Goal: Task Accomplishment & Management: Complete application form

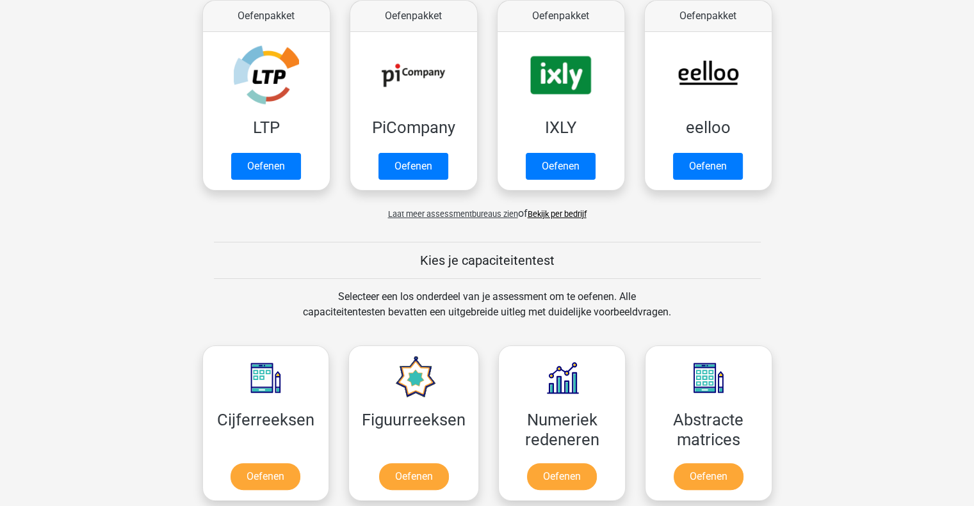
scroll to position [256, 0]
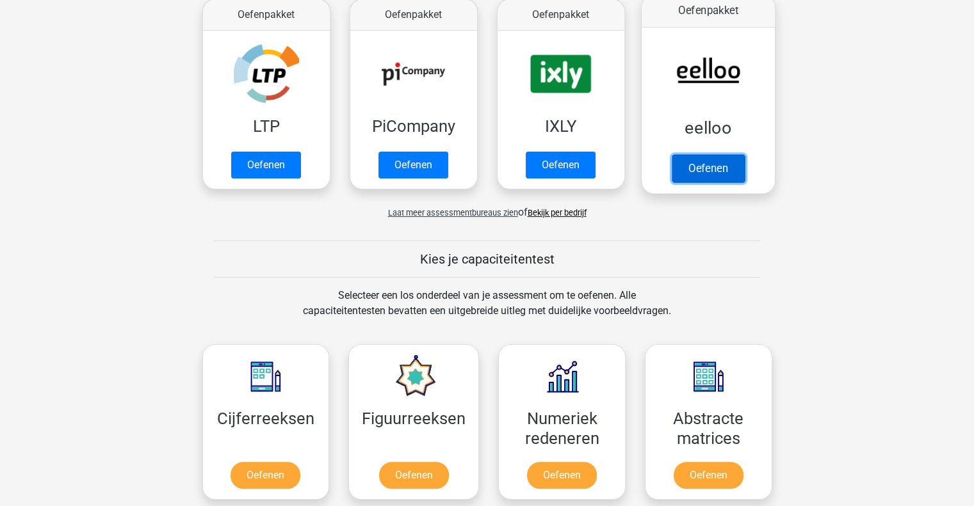
click at [712, 168] on link "Oefenen" at bounding box center [707, 168] width 73 height 28
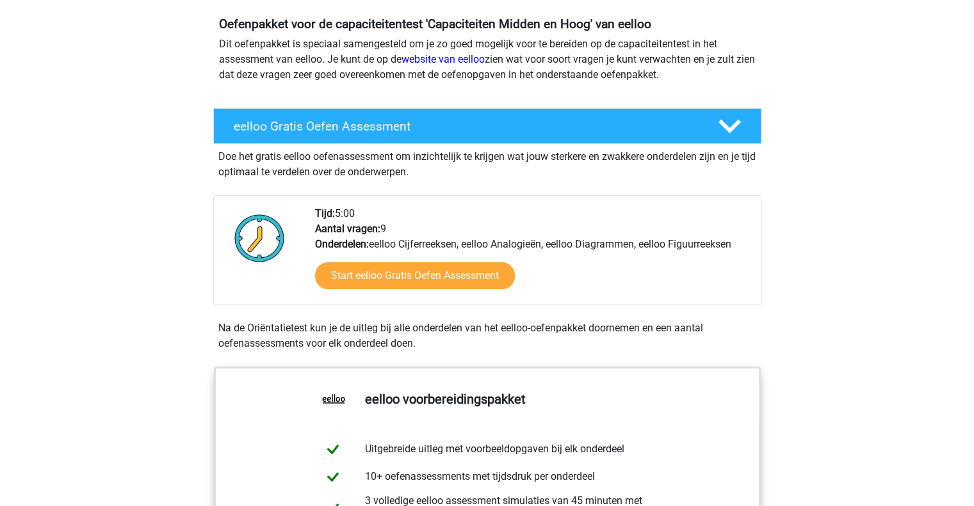
scroll to position [192, 0]
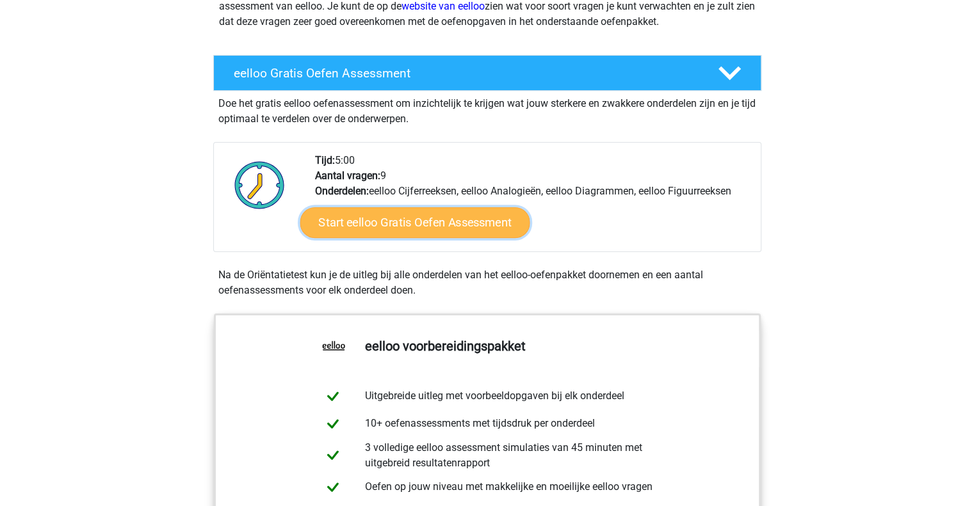
click at [435, 225] on link "Start eelloo Gratis Oefen Assessment" at bounding box center [415, 222] width 230 height 31
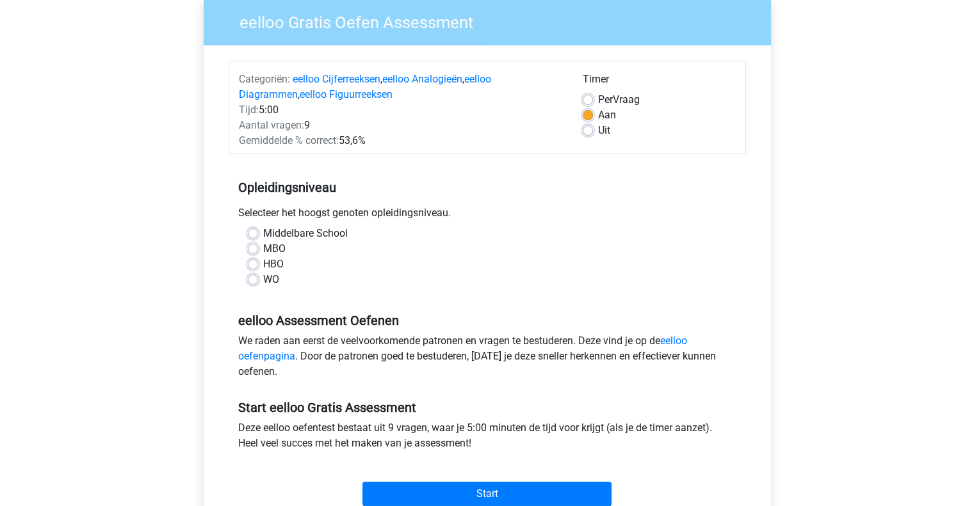
scroll to position [192, 0]
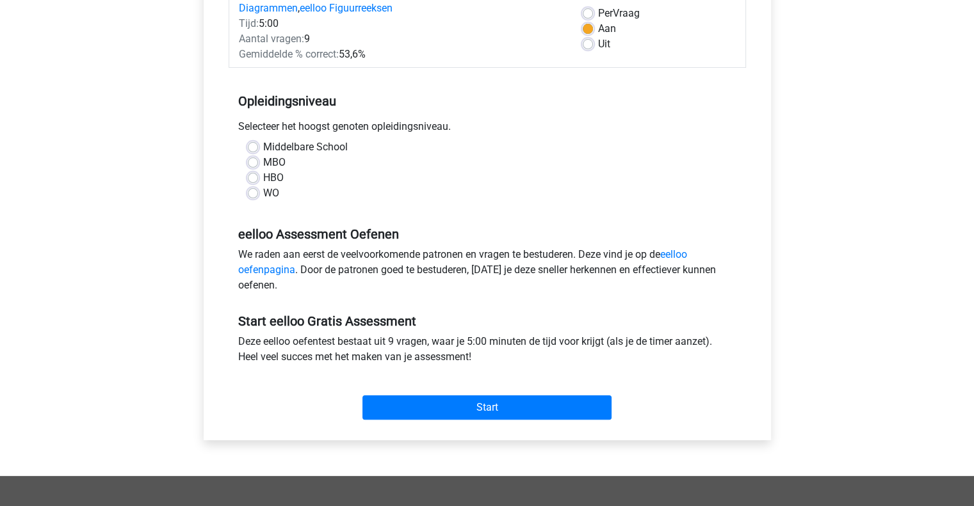
click at [269, 193] on label "WO" at bounding box center [271, 193] width 16 height 15
click at [258, 193] on input "WO" at bounding box center [253, 192] width 10 height 13
radio input "true"
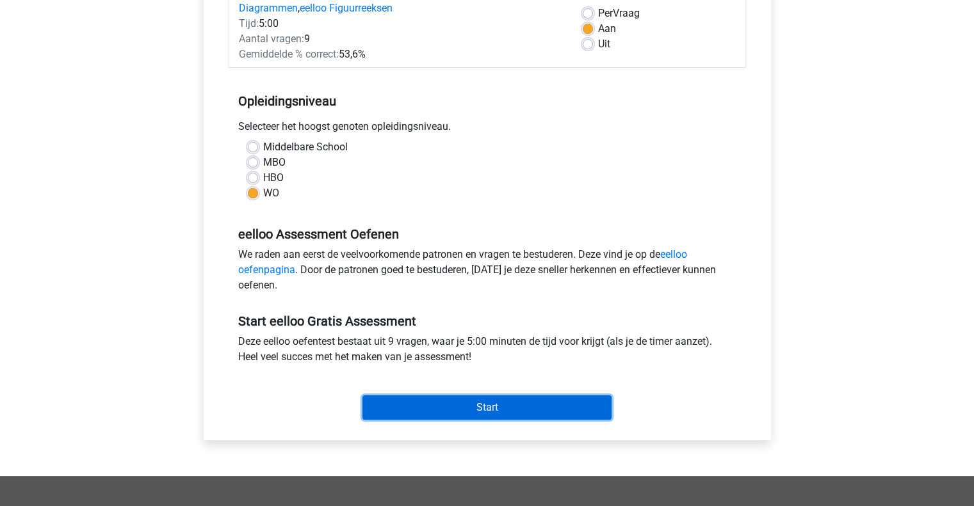
click at [509, 402] on input "Start" at bounding box center [486, 408] width 249 height 24
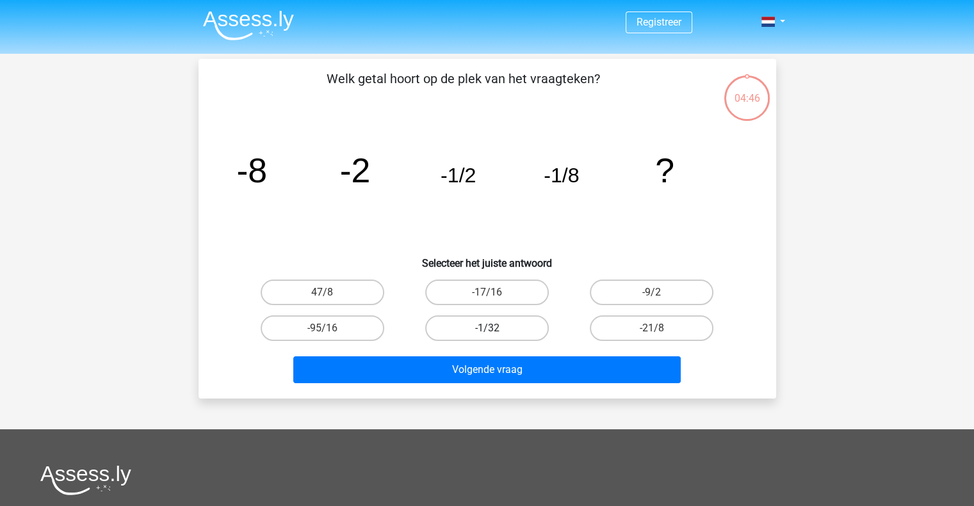
click at [505, 330] on label "-1/32" at bounding box center [487, 329] width 124 height 26
click at [495, 330] on input "-1/32" at bounding box center [490, 332] width 8 height 8
radio input "true"
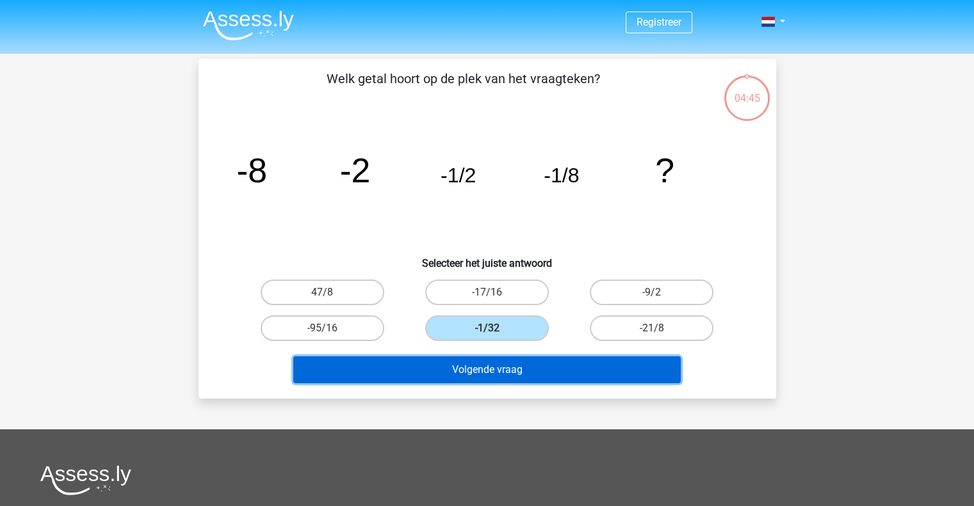
drag, startPoint x: 553, startPoint y: 363, endPoint x: 558, endPoint y: 357, distance: 8.2
click at [552, 362] on button "Volgende vraag" at bounding box center [486, 370] width 387 height 27
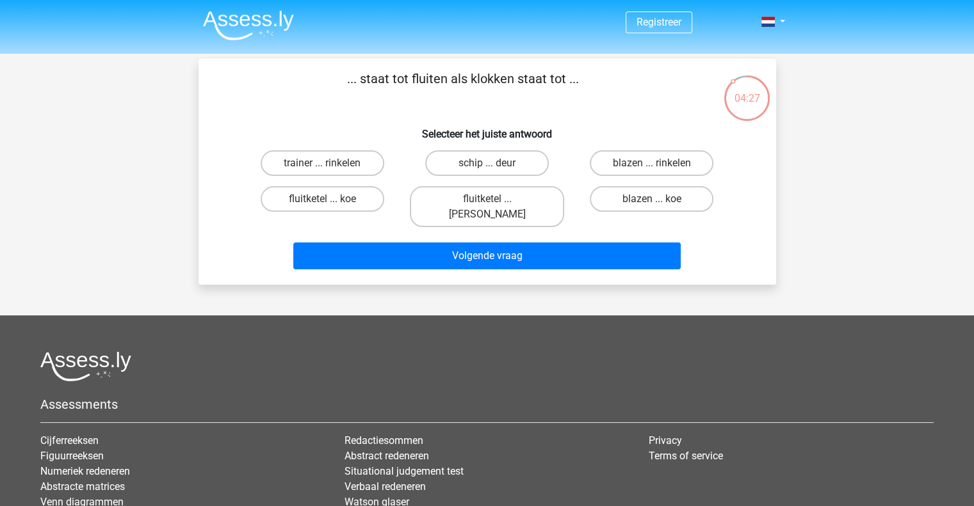
click at [487, 200] on input "fluitketel ... luiden" at bounding box center [490, 203] width 8 height 8
radio input "true"
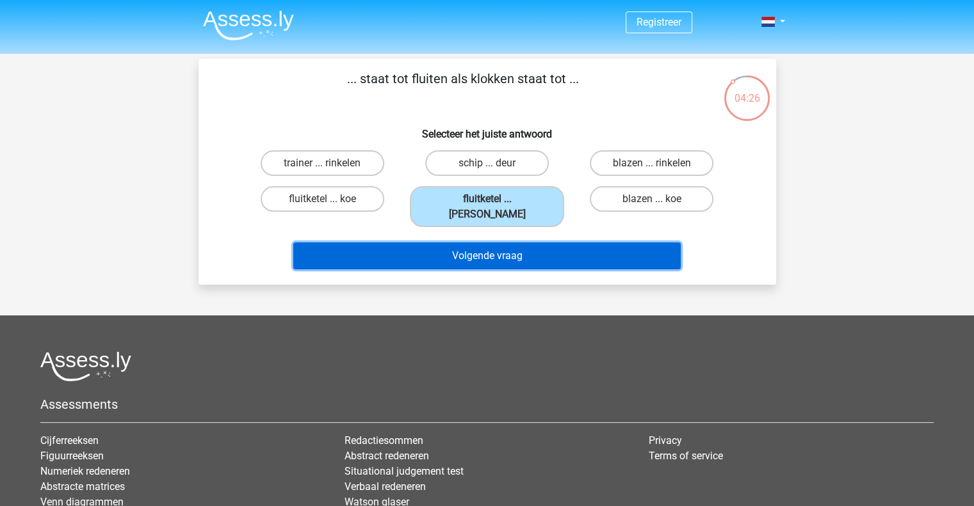
click at [513, 243] on button "Volgende vraag" at bounding box center [486, 256] width 387 height 27
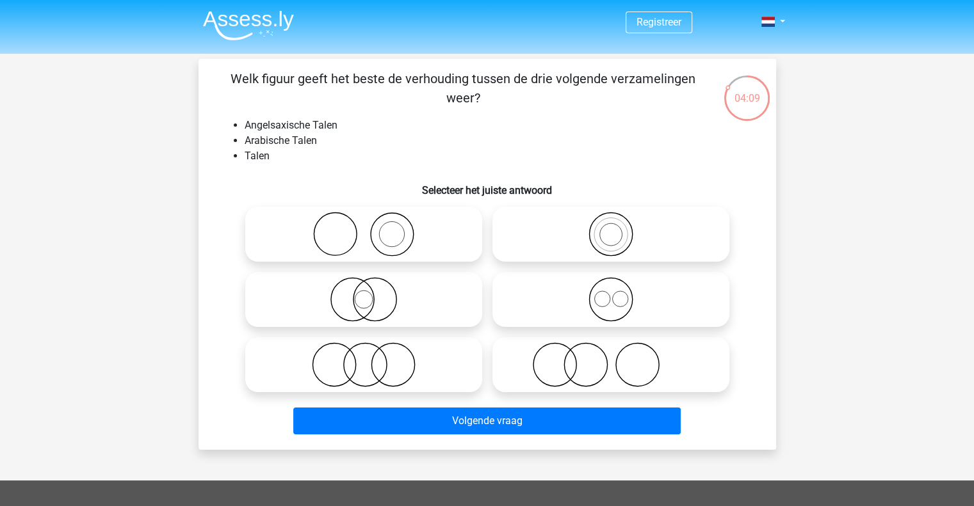
click at [660, 309] on icon at bounding box center [610, 299] width 227 height 45
click at [619, 293] on input "radio" at bounding box center [615, 289] width 8 height 8
radio input "true"
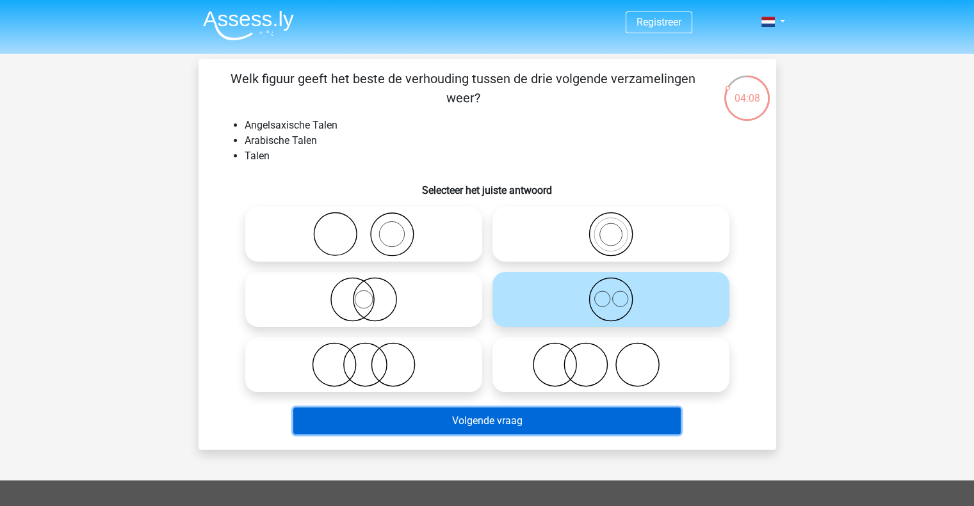
click at [635, 412] on button "Volgende vraag" at bounding box center [486, 421] width 387 height 27
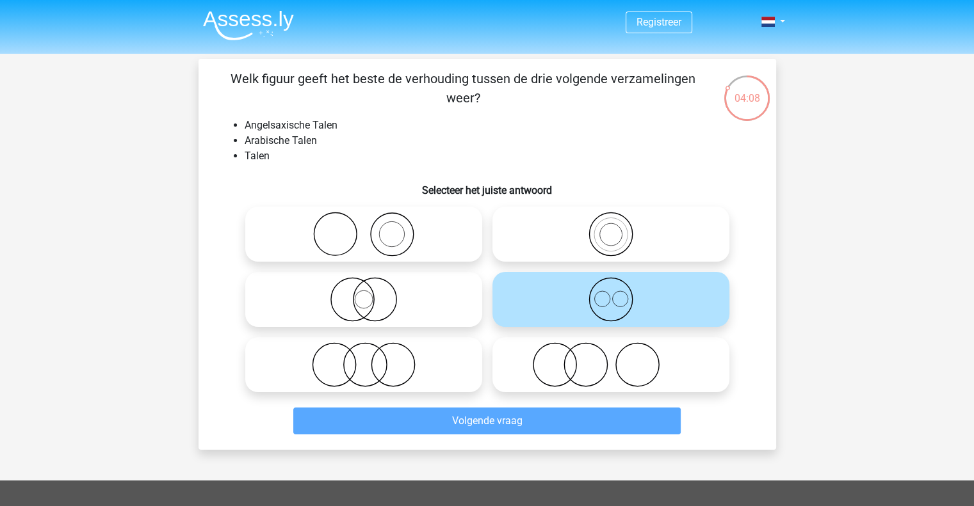
scroll to position [59, 0]
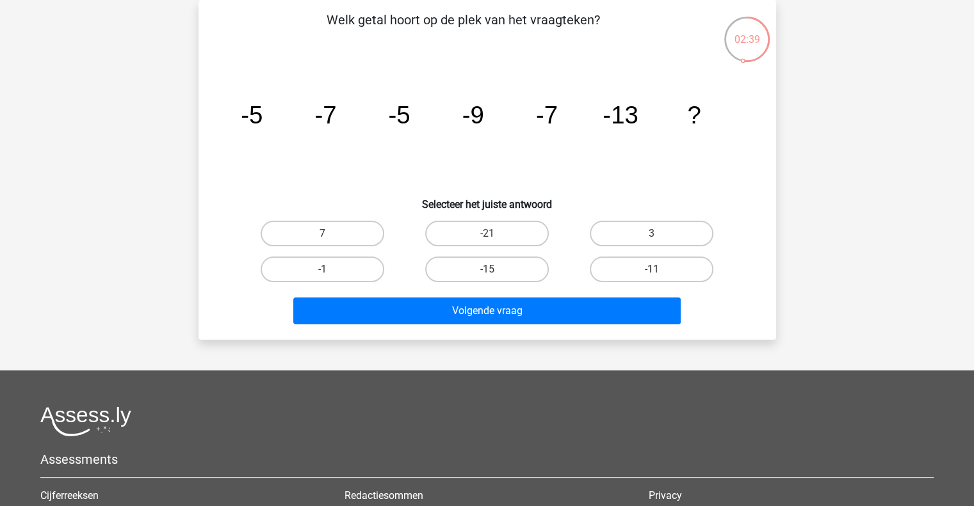
click at [658, 264] on label "-11" at bounding box center [652, 270] width 124 height 26
click at [658, 269] on input "-11" at bounding box center [656, 273] width 8 height 8
radio input "true"
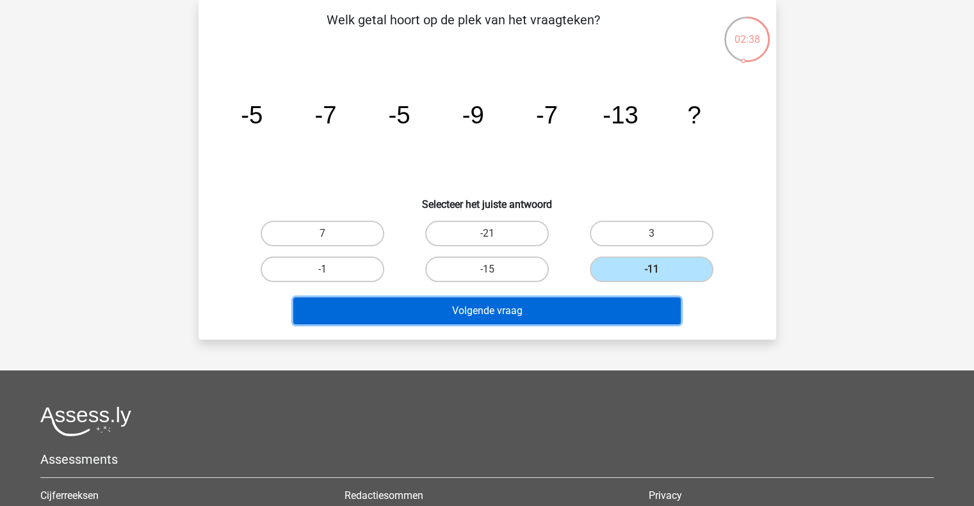
click at [652, 308] on button "Volgende vraag" at bounding box center [486, 311] width 387 height 27
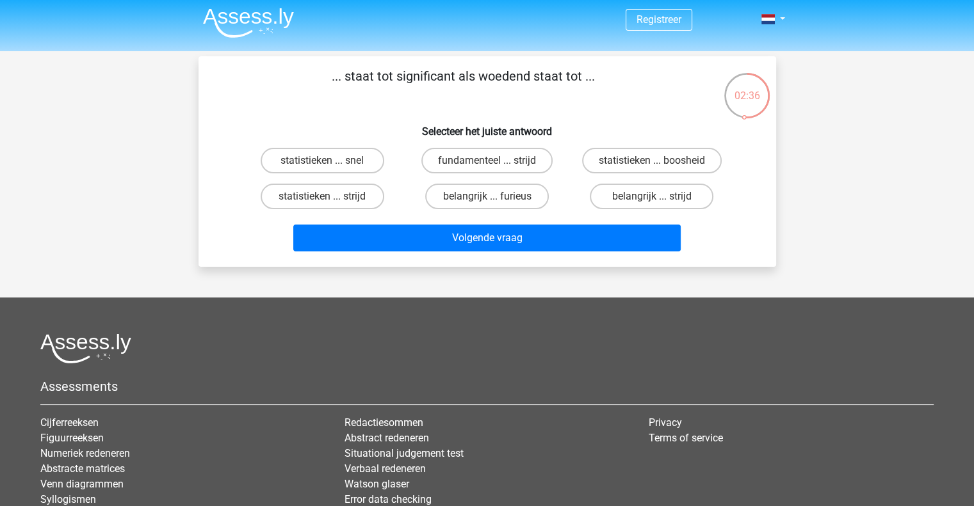
scroll to position [0, 0]
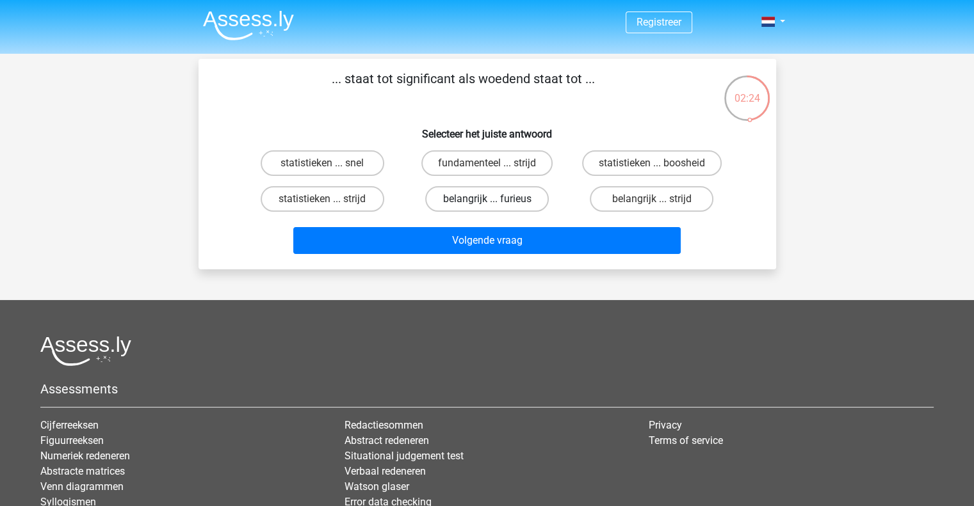
click at [504, 201] on label "belangrijk ... furieus" at bounding box center [487, 199] width 124 height 26
click at [495, 201] on input "belangrijk ... furieus" at bounding box center [490, 203] width 8 height 8
radio input "true"
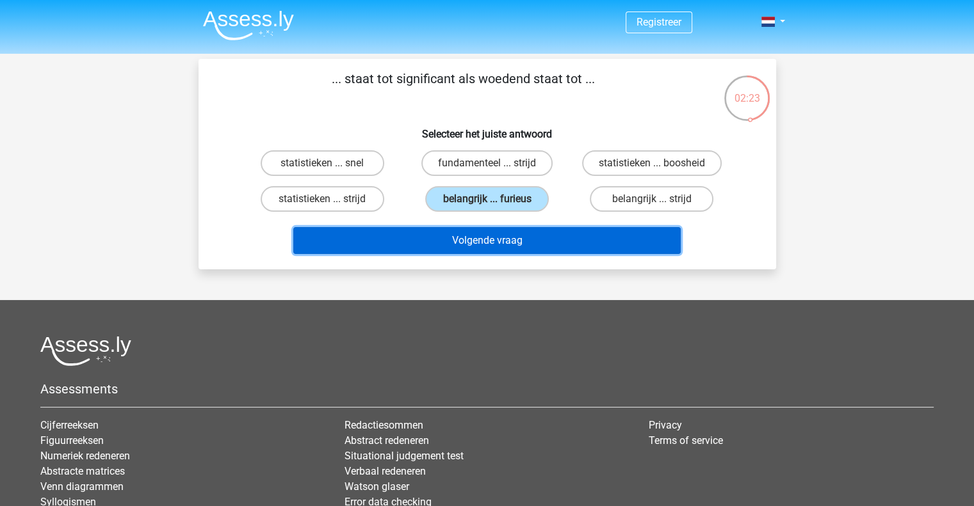
click at [602, 249] on button "Volgende vraag" at bounding box center [486, 240] width 387 height 27
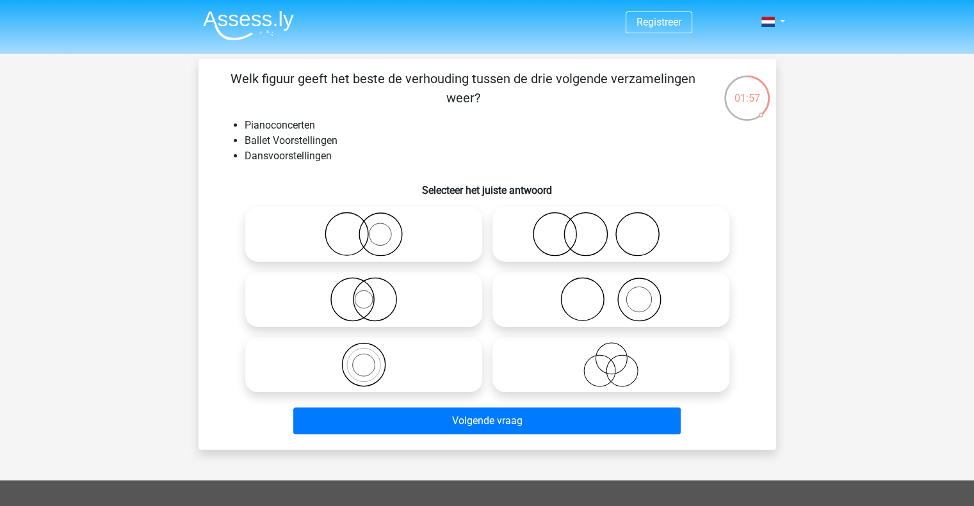
click at [615, 381] on icon at bounding box center [610, 364] width 227 height 45
click at [615, 358] on input "radio" at bounding box center [615, 354] width 8 height 8
radio input "true"
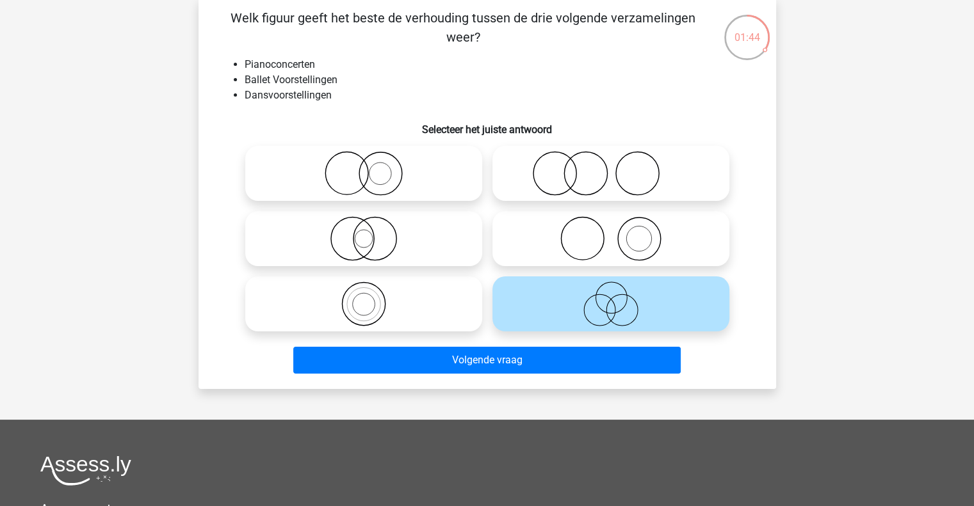
scroll to position [64, 0]
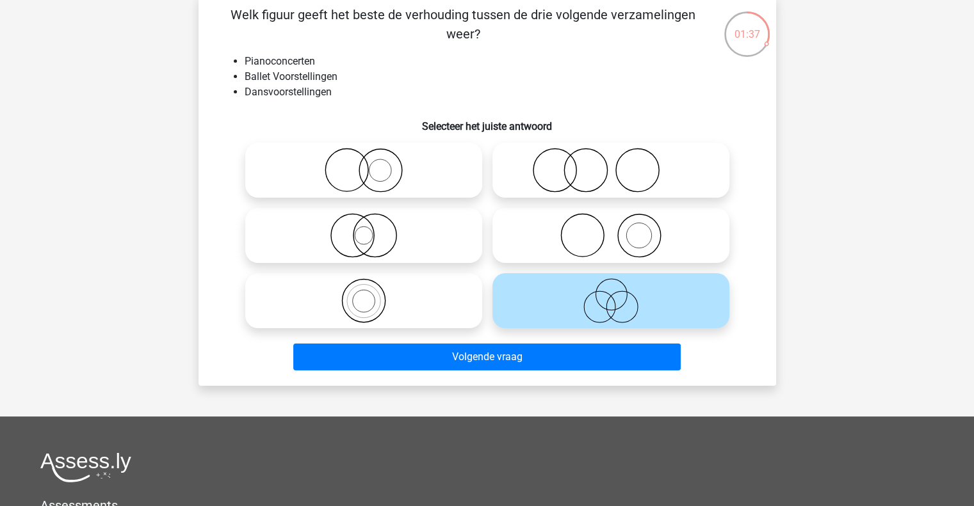
click at [618, 173] on icon at bounding box center [610, 170] width 227 height 45
click at [618, 164] on input "radio" at bounding box center [615, 160] width 8 height 8
radio input "true"
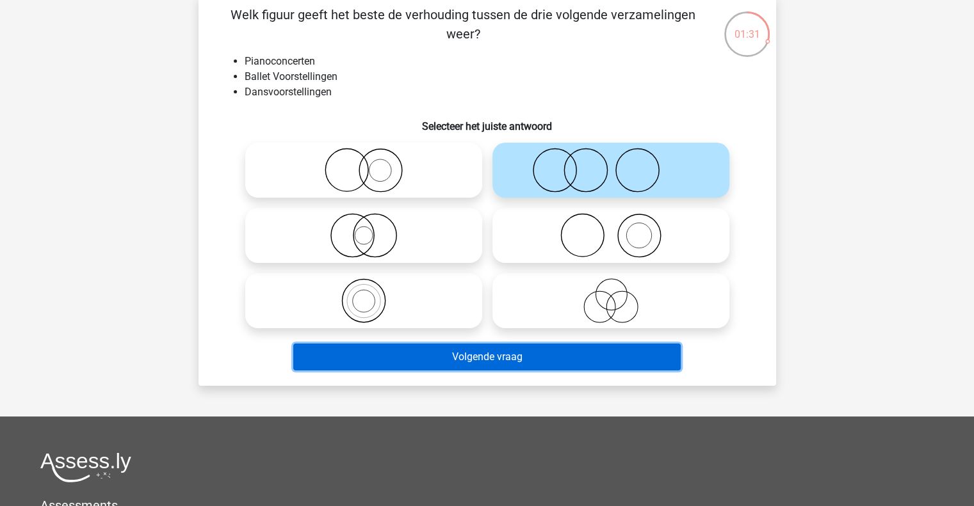
click at [581, 357] on button "Volgende vraag" at bounding box center [486, 357] width 387 height 27
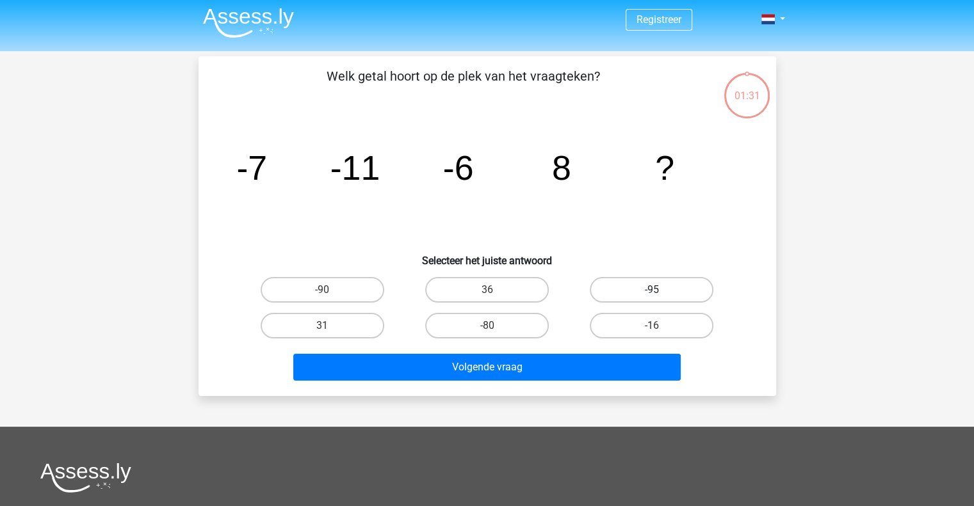
scroll to position [0, 0]
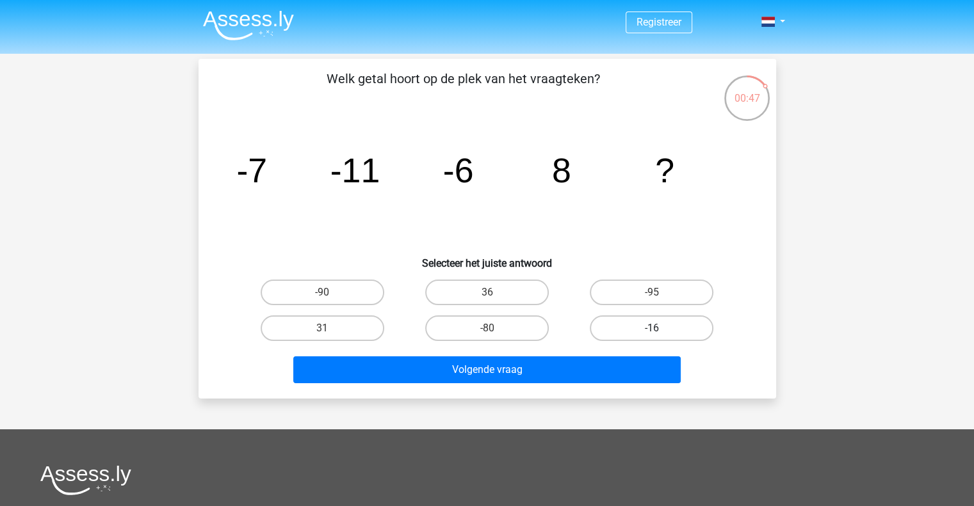
click at [643, 321] on label "-16" at bounding box center [652, 329] width 124 height 26
click at [652, 328] on input "-16" at bounding box center [656, 332] width 8 height 8
radio input "true"
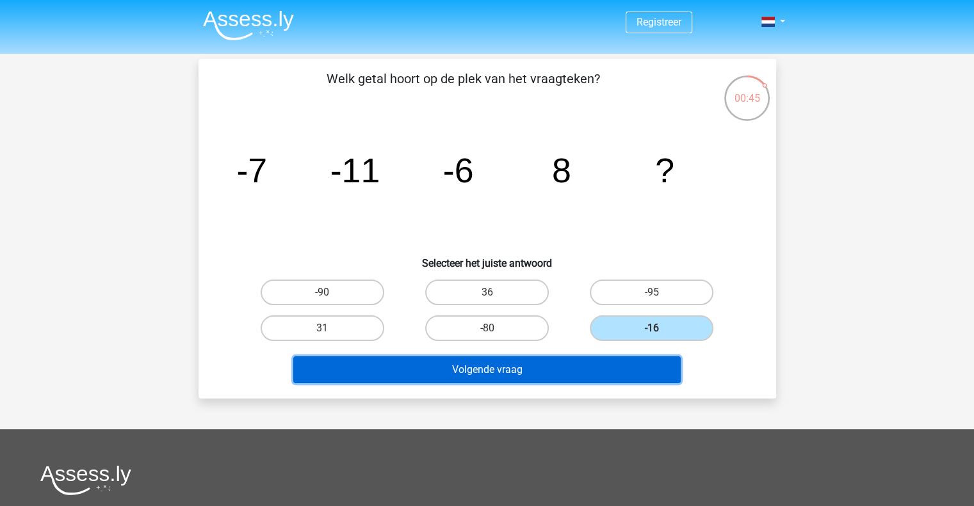
click at [620, 365] on button "Volgende vraag" at bounding box center [486, 370] width 387 height 27
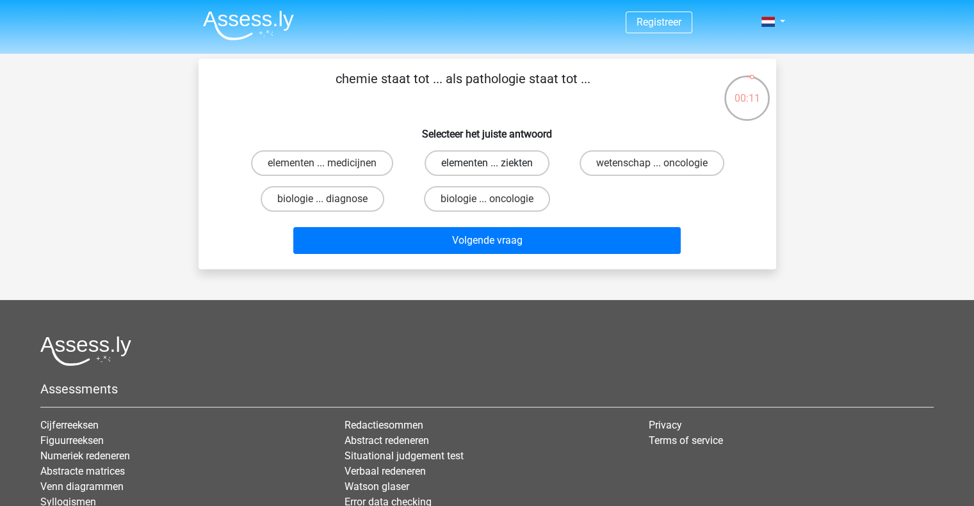
drag, startPoint x: 498, startPoint y: 204, endPoint x: 516, endPoint y: 166, distance: 42.4
click at [516, 166] on div "elementen ... medicijnen elementen ... ziekten wetenschap ... oncologie biologi…" at bounding box center [487, 181] width 494 height 72
click at [508, 201] on label "biologie ... oncologie" at bounding box center [487, 199] width 126 height 26
click at [495, 201] on input "biologie ... oncologie" at bounding box center [490, 203] width 8 height 8
radio input "true"
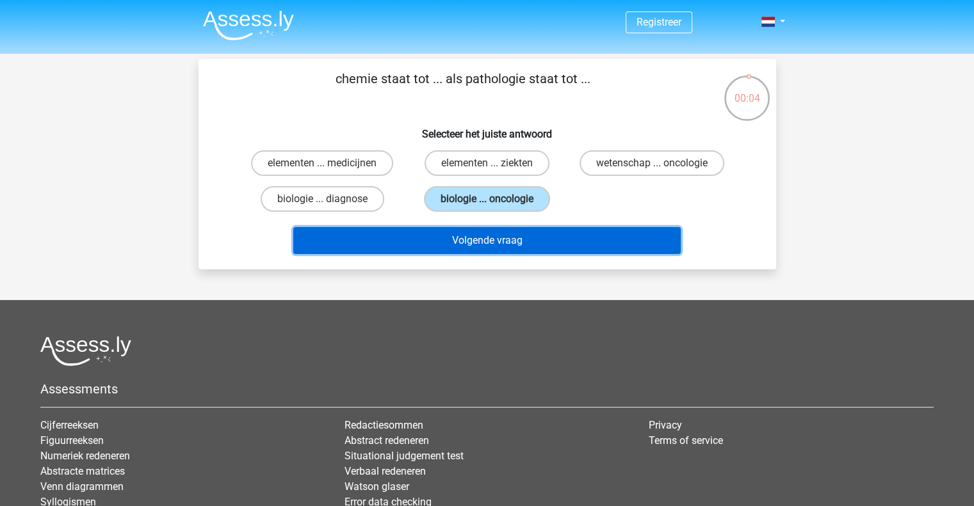
click at [549, 246] on button "Volgende vraag" at bounding box center [486, 240] width 387 height 27
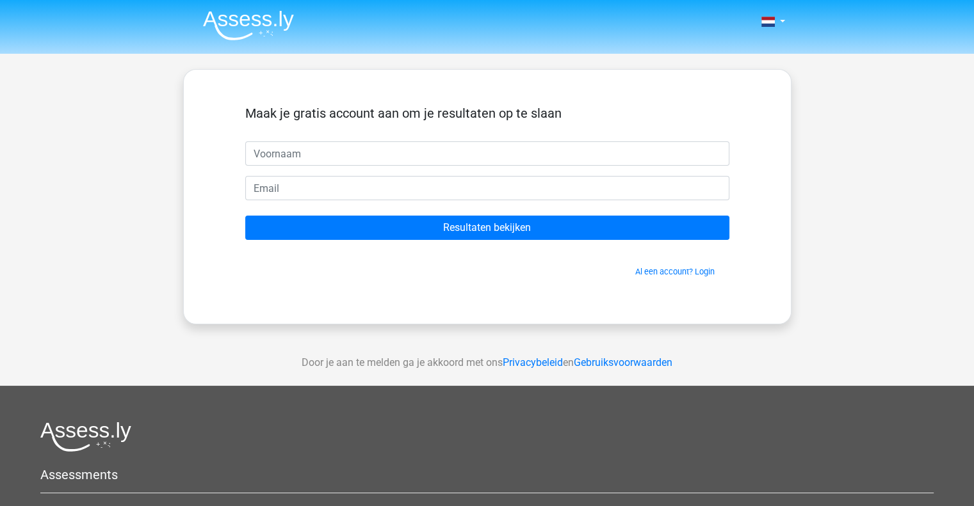
click at [420, 150] on input "text" at bounding box center [487, 153] width 484 height 24
type input "veerle"
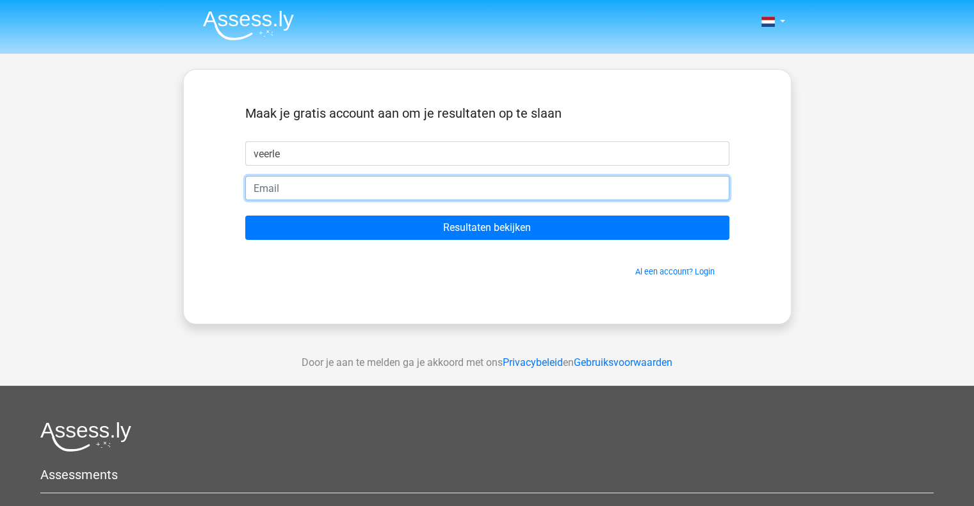
click at [460, 181] on input "email" at bounding box center [487, 188] width 484 height 24
click at [414, 188] on input "veerle.wiercx@vlaanderen;be" at bounding box center [487, 188] width 484 height 24
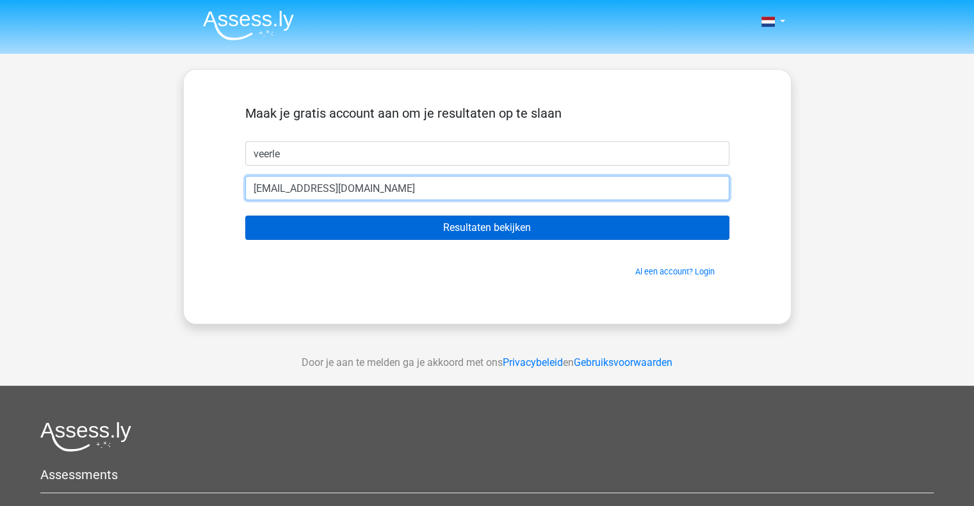
type input "veerle.wiercx@vlaanderen.be"
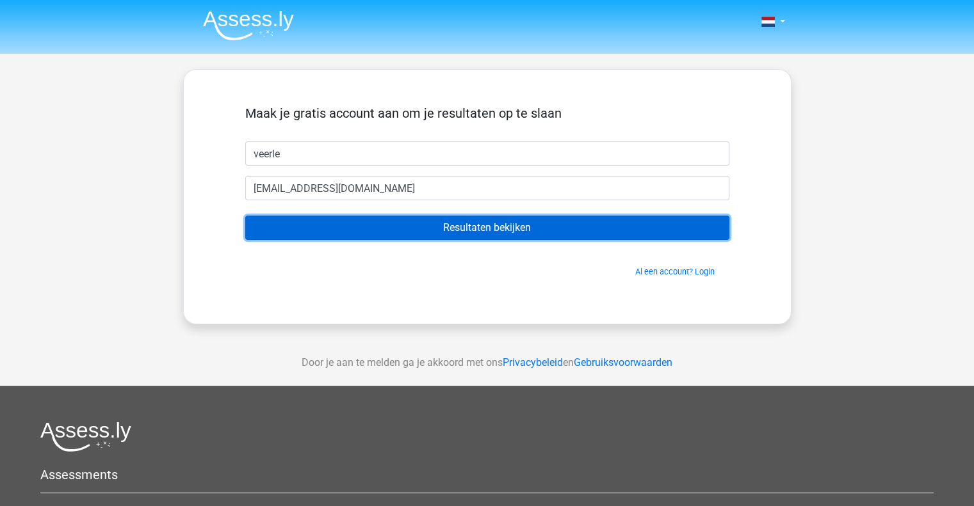
click at [515, 225] on input "Resultaten bekijken" at bounding box center [487, 228] width 484 height 24
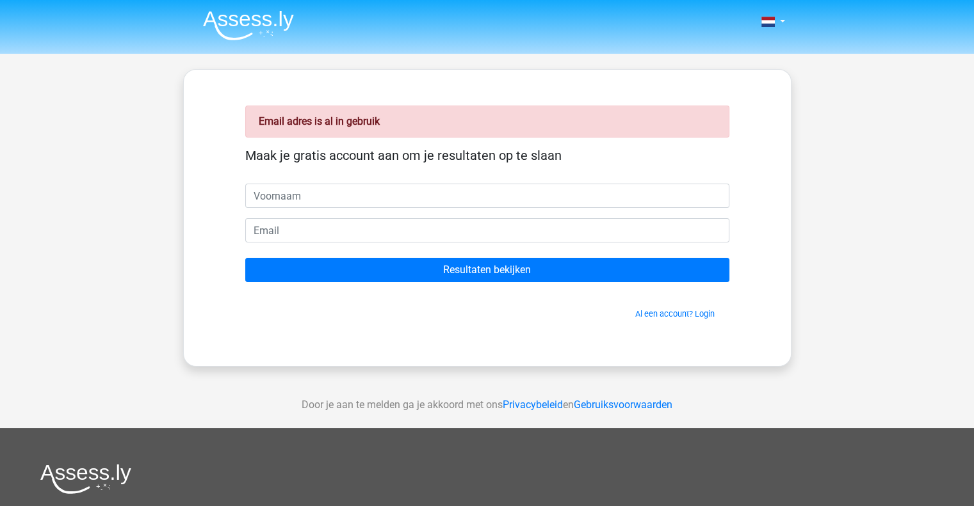
click at [340, 187] on input "text" at bounding box center [487, 196] width 484 height 24
type input "veerle"
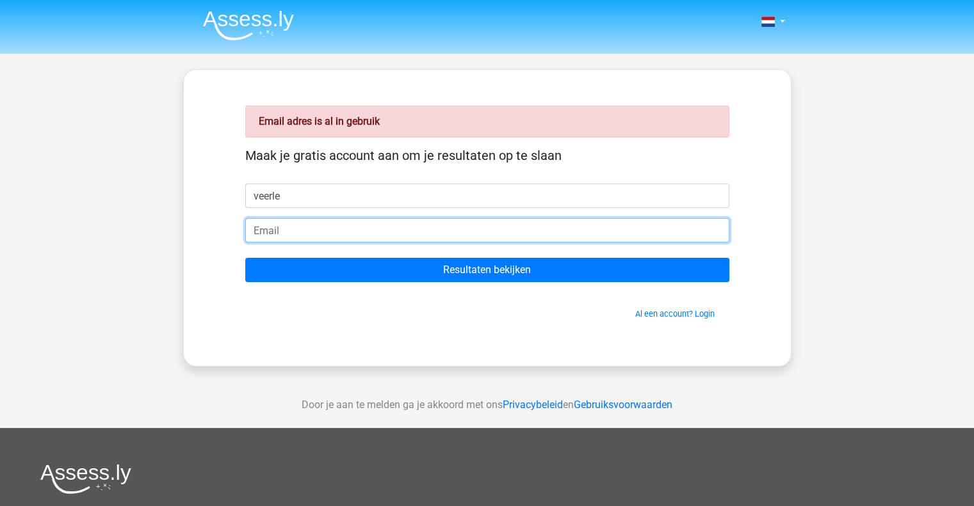
click at [324, 230] on input "email" at bounding box center [487, 230] width 484 height 24
type input "[EMAIL_ADDRESS][DOMAIN_NAME]"
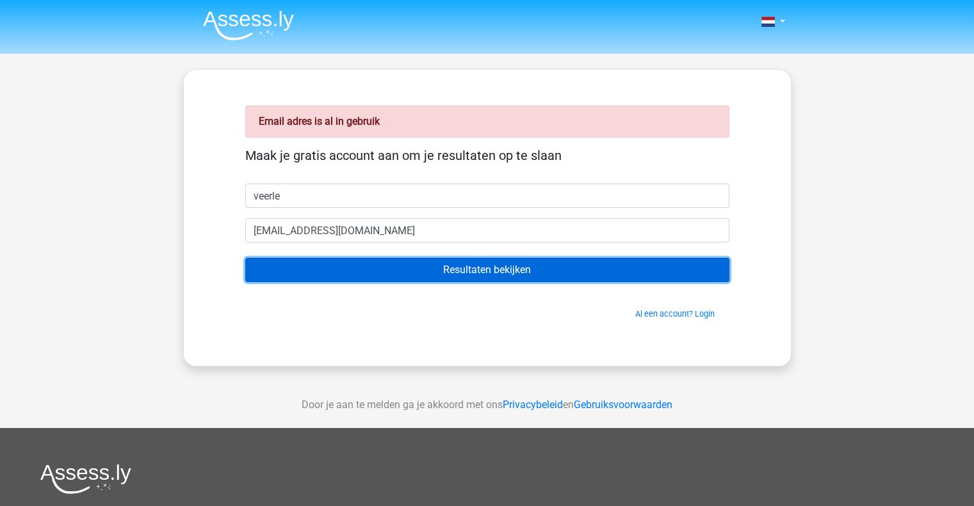
click at [410, 267] on input "Resultaten bekijken" at bounding box center [487, 270] width 484 height 24
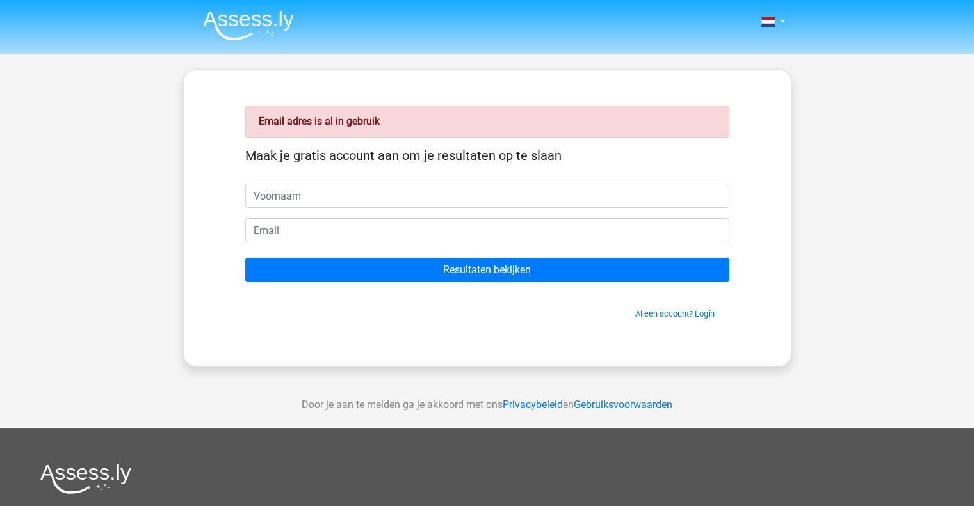
click at [309, 198] on input "text" at bounding box center [487, 196] width 484 height 24
type input "veerle"
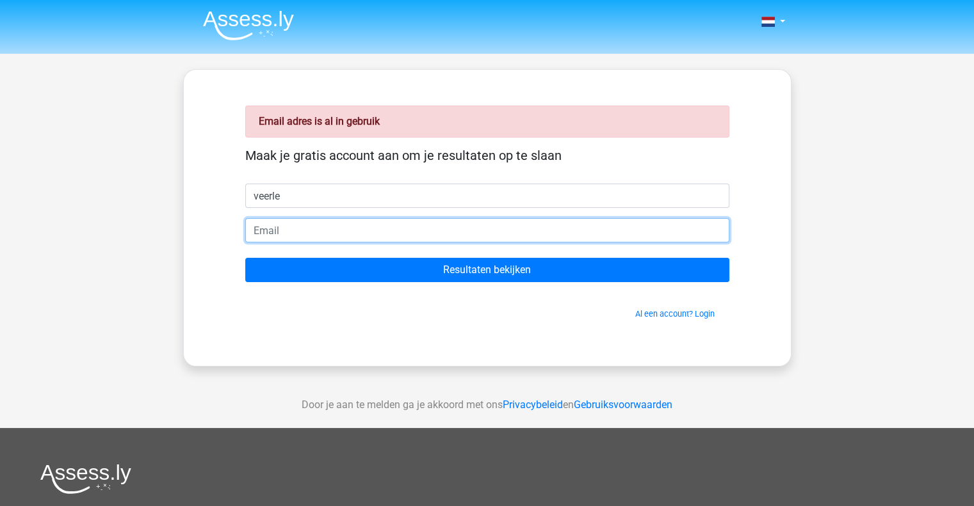
click at [302, 232] on input "email" at bounding box center [487, 230] width 484 height 24
type input "[EMAIL_ADDRESS][DOMAIN_NAME]"
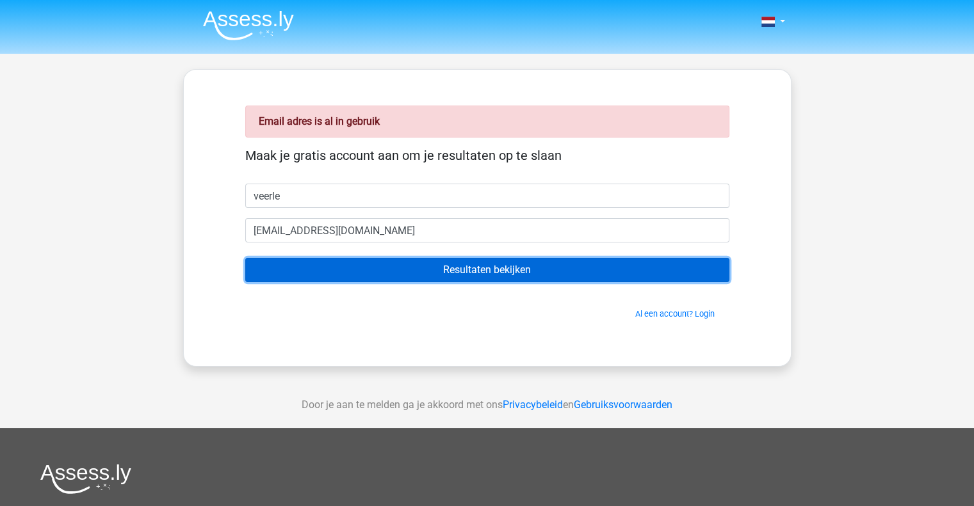
click at [389, 265] on input "Resultaten bekijken" at bounding box center [487, 270] width 484 height 24
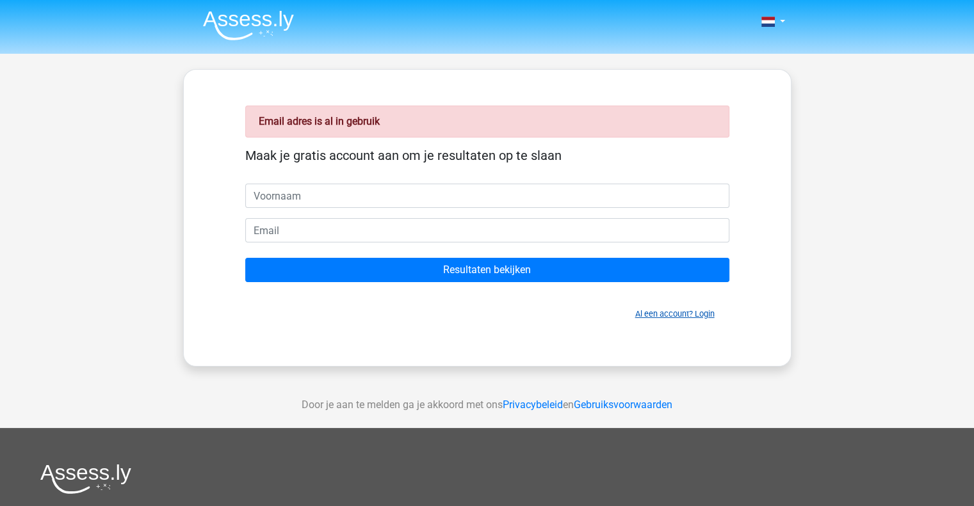
click at [654, 309] on link "Al een account? Login" at bounding box center [674, 314] width 79 height 10
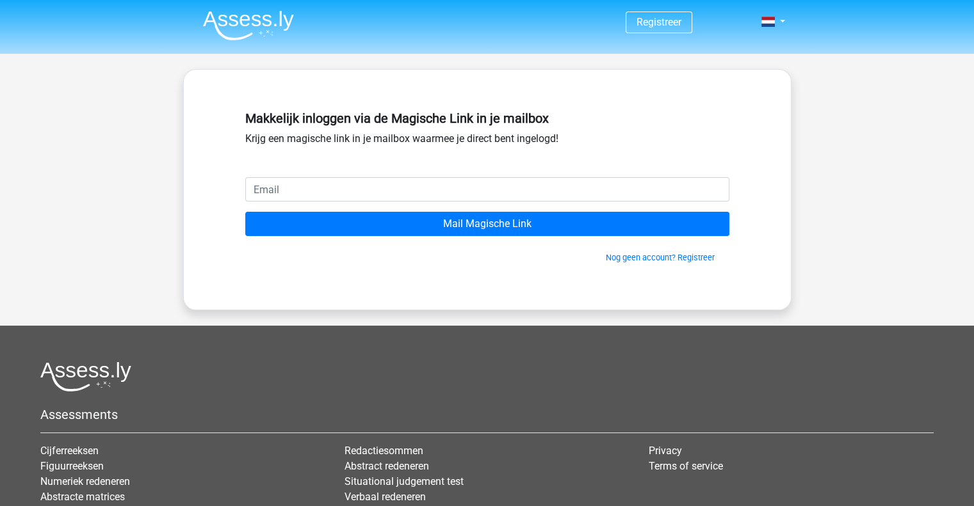
click at [419, 182] on input "email" at bounding box center [487, 189] width 484 height 24
type input "veerle.wiercx@vlaanderen.be"
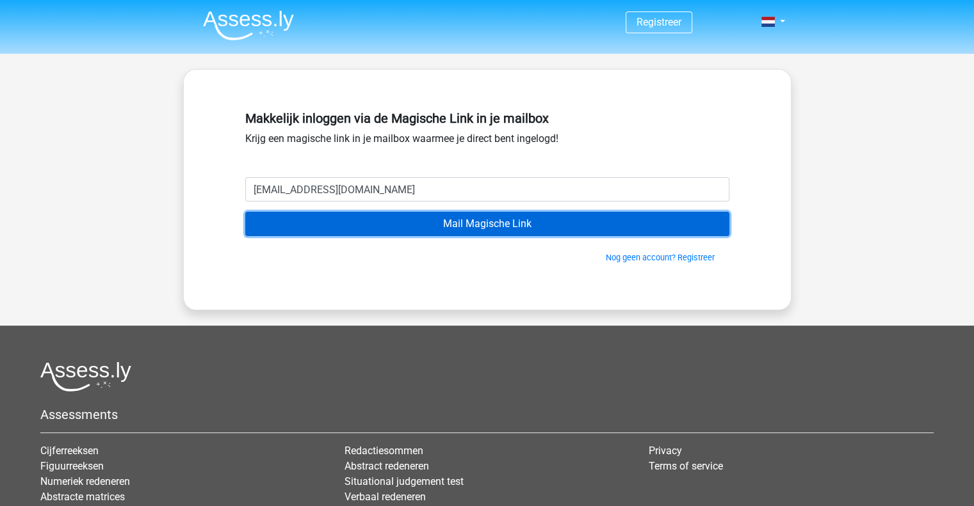
click at [452, 225] on input "Mail Magische Link" at bounding box center [487, 224] width 484 height 24
